Goal: Find specific page/section

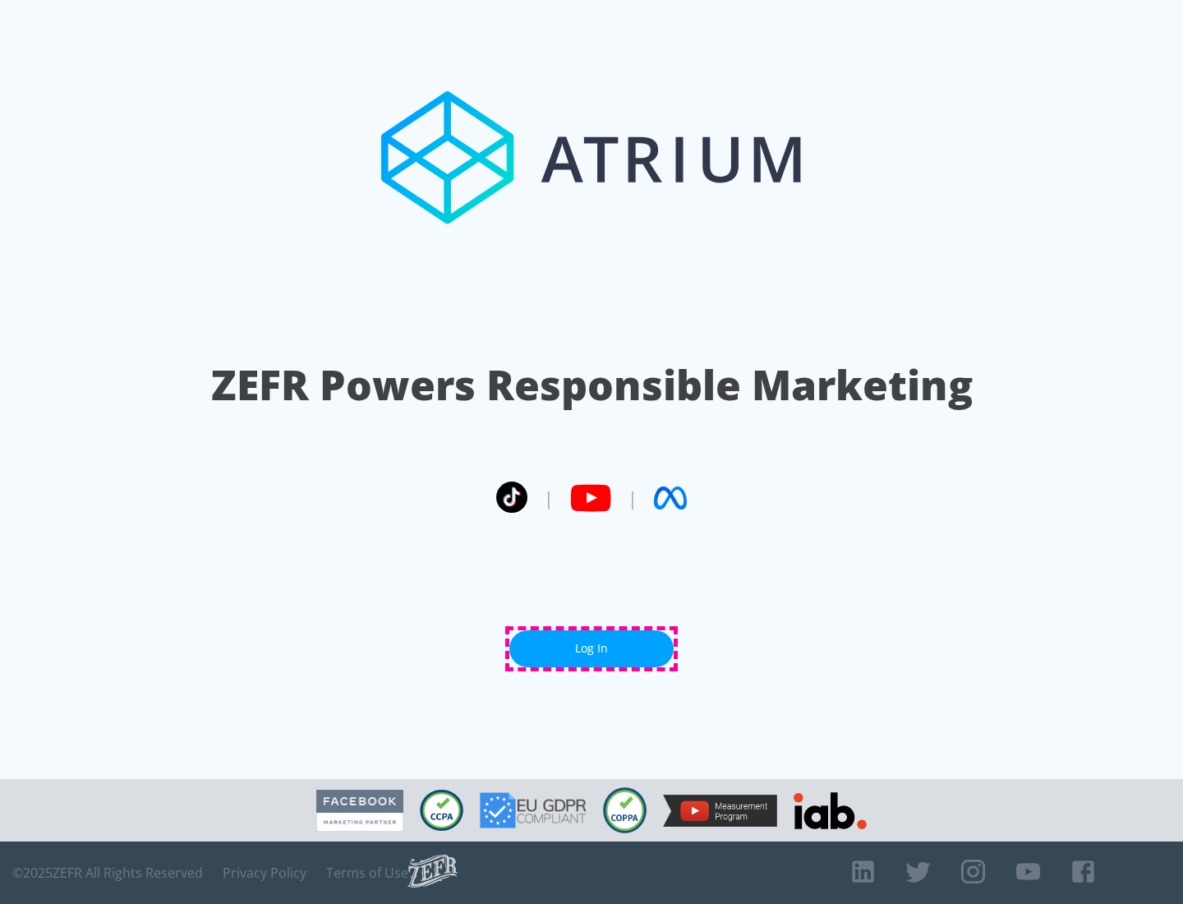
click at [592, 648] on link "Log In" at bounding box center [592, 648] width 164 height 37
